Goal: Transaction & Acquisition: Obtain resource

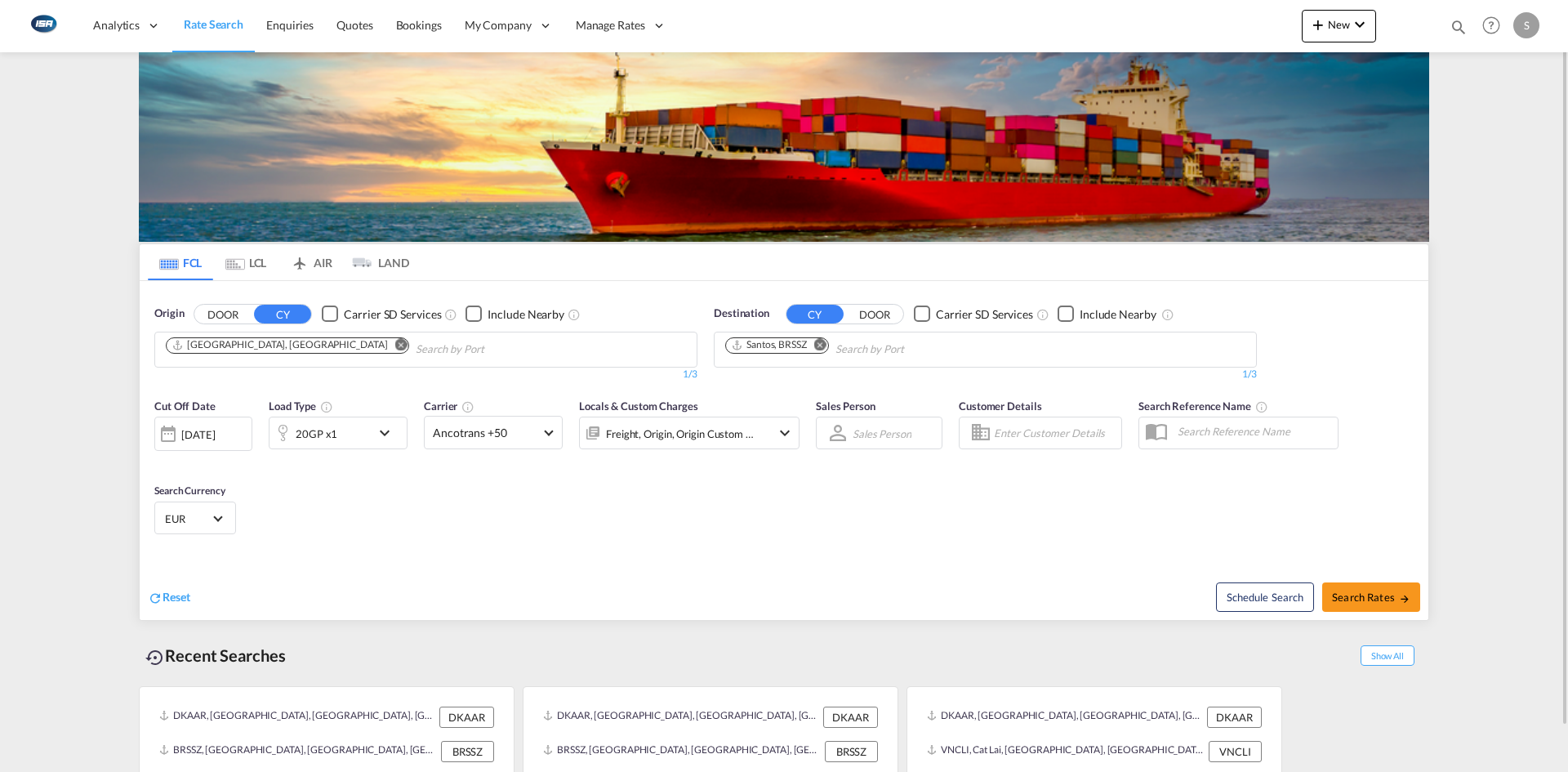
click at [823, 346] on md-icon "Remove" at bounding box center [820, 344] width 12 height 12
click at [846, 348] on input "Chips input." at bounding box center [803, 350] width 155 height 26
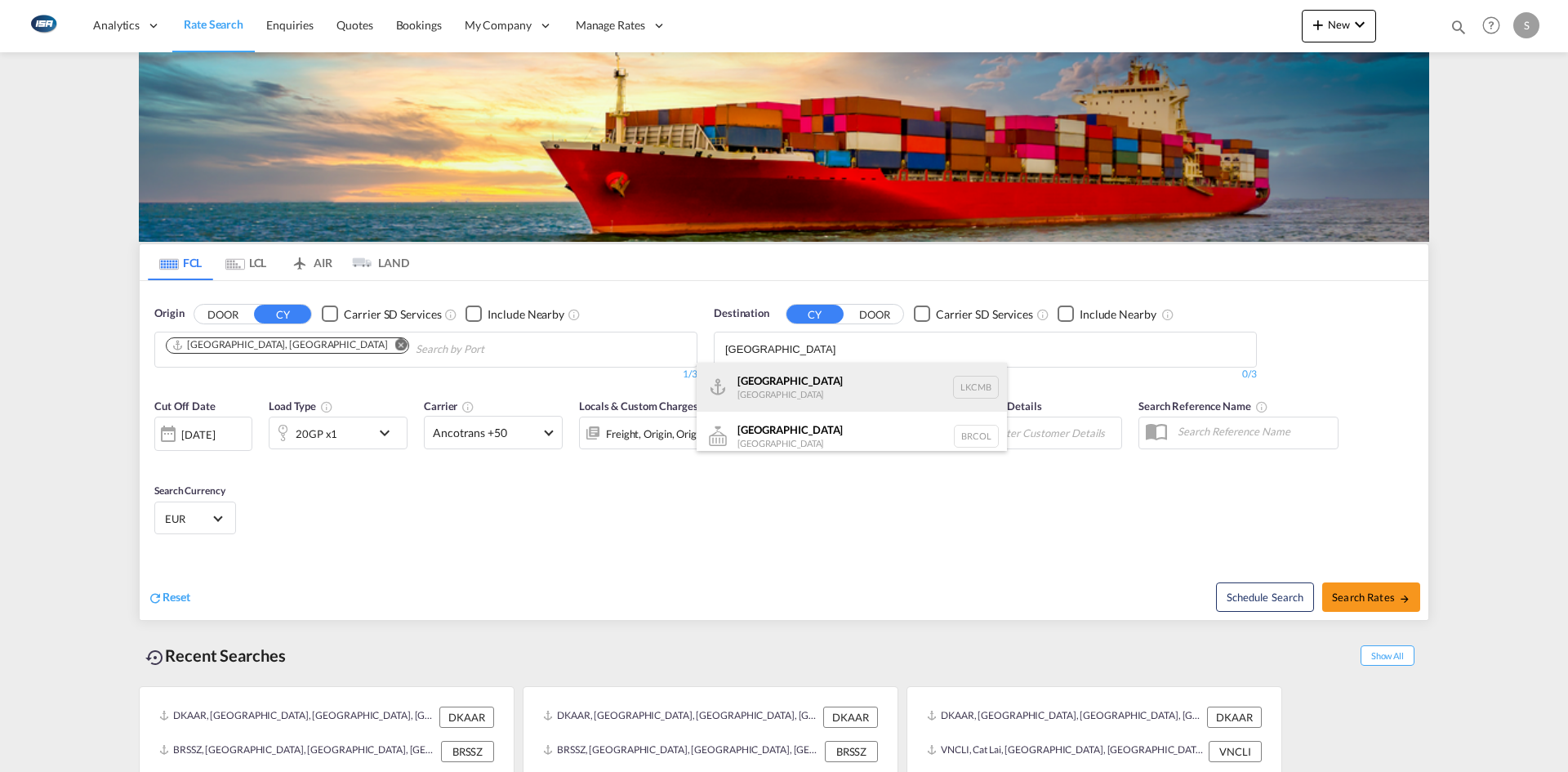
type input "[GEOGRAPHIC_DATA]"
click at [839, 380] on div "Colombo [GEOGRAPHIC_DATA] LKCMB" at bounding box center [851, 387] width 310 height 49
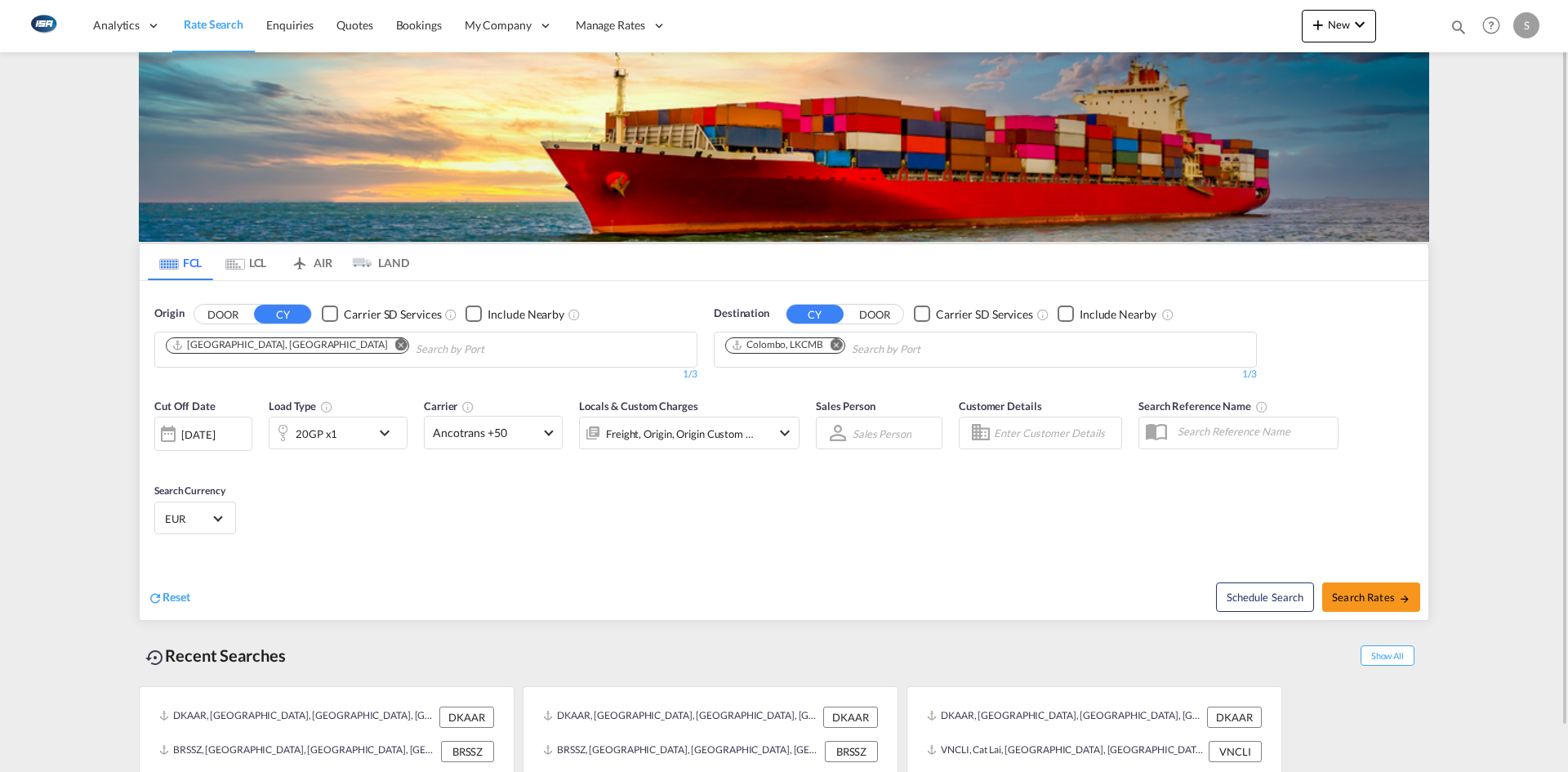
drag, startPoint x: 1346, startPoint y: 534, endPoint x: 1358, endPoint y: 541, distance: 13.9
click at [1385, 591] on span "Search Rates" at bounding box center [1370, 597] width 79 height 13
type input "DKAAR to LKCMB / [DATE]"
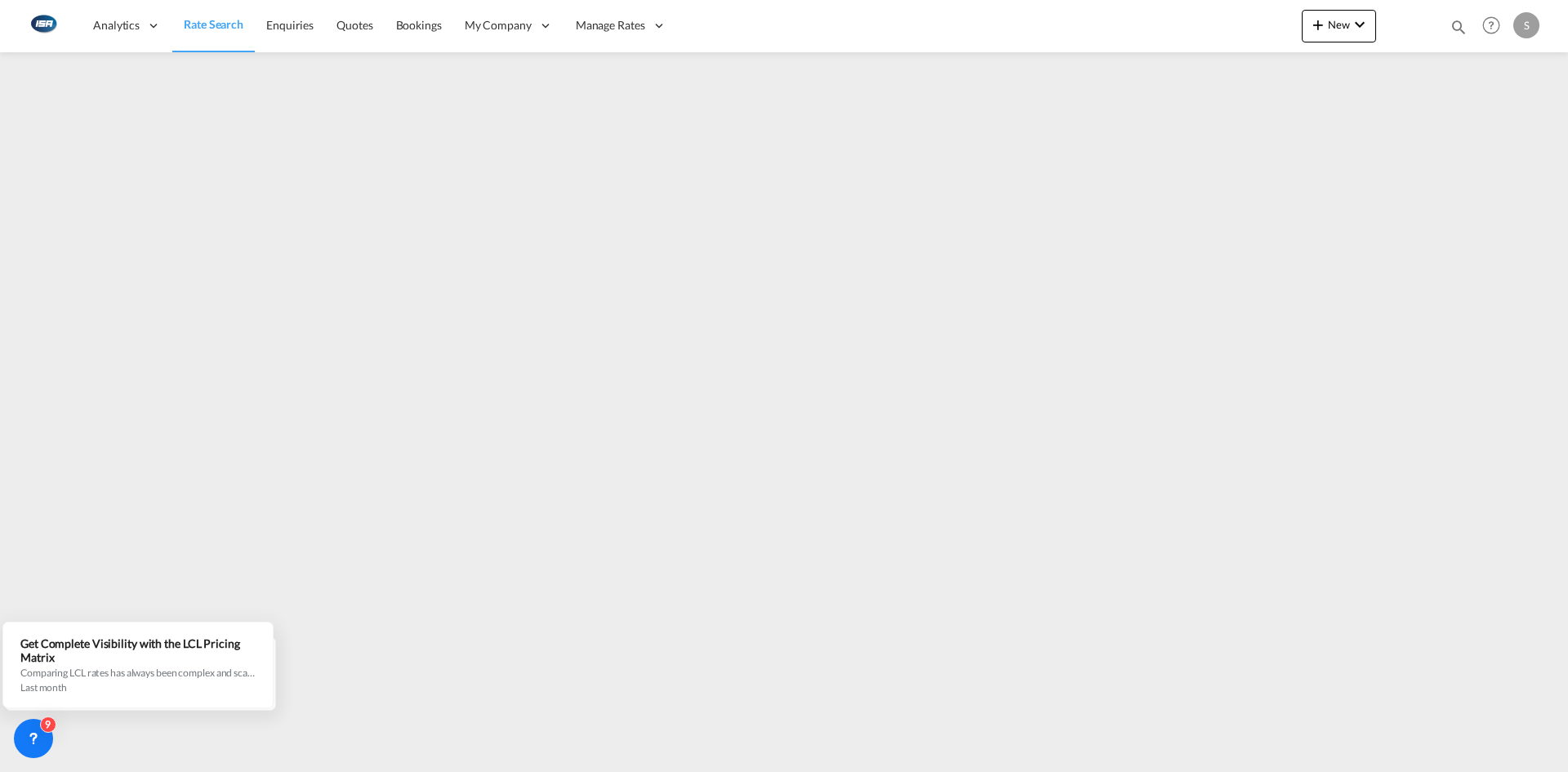
click at [1180, 24] on div "Analytics Reports Dashboard Rate Search Enquiries Quotes Bookings" at bounding box center [784, 25] width 1518 height 50
